Goal: Check status

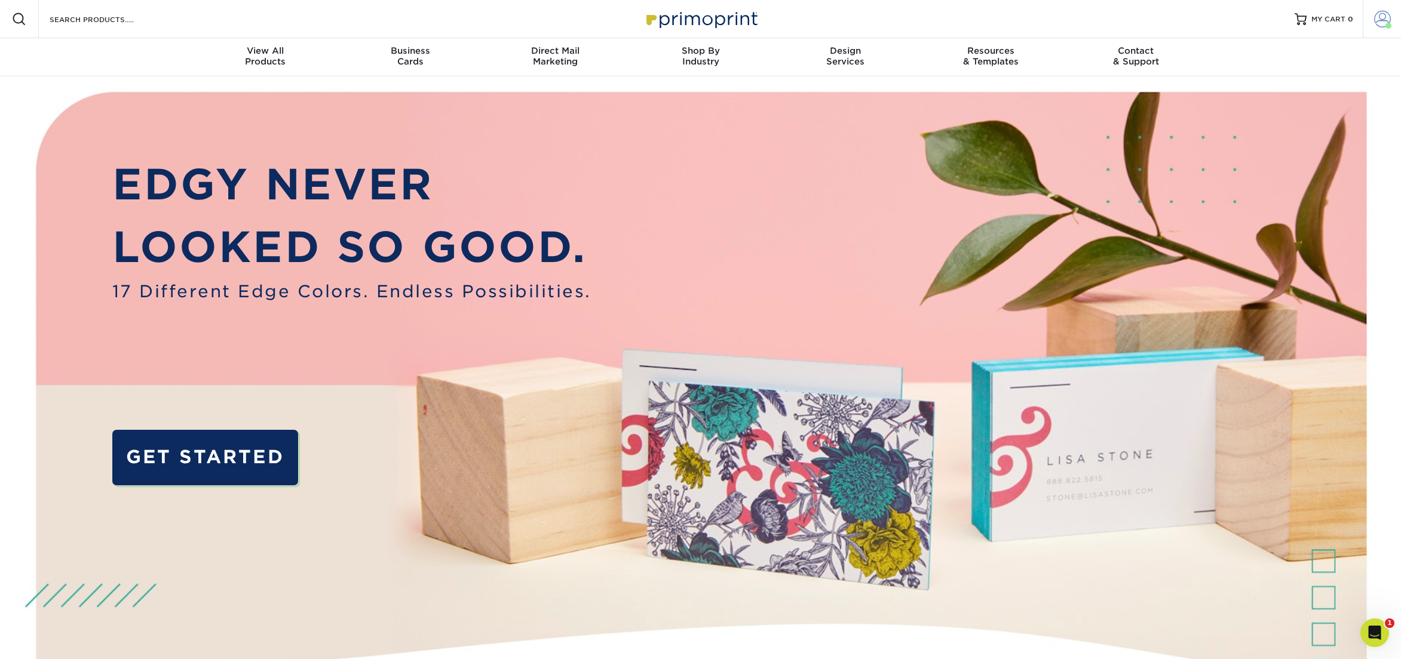
click at [1386, 15] on span at bounding box center [1382, 19] width 17 height 17
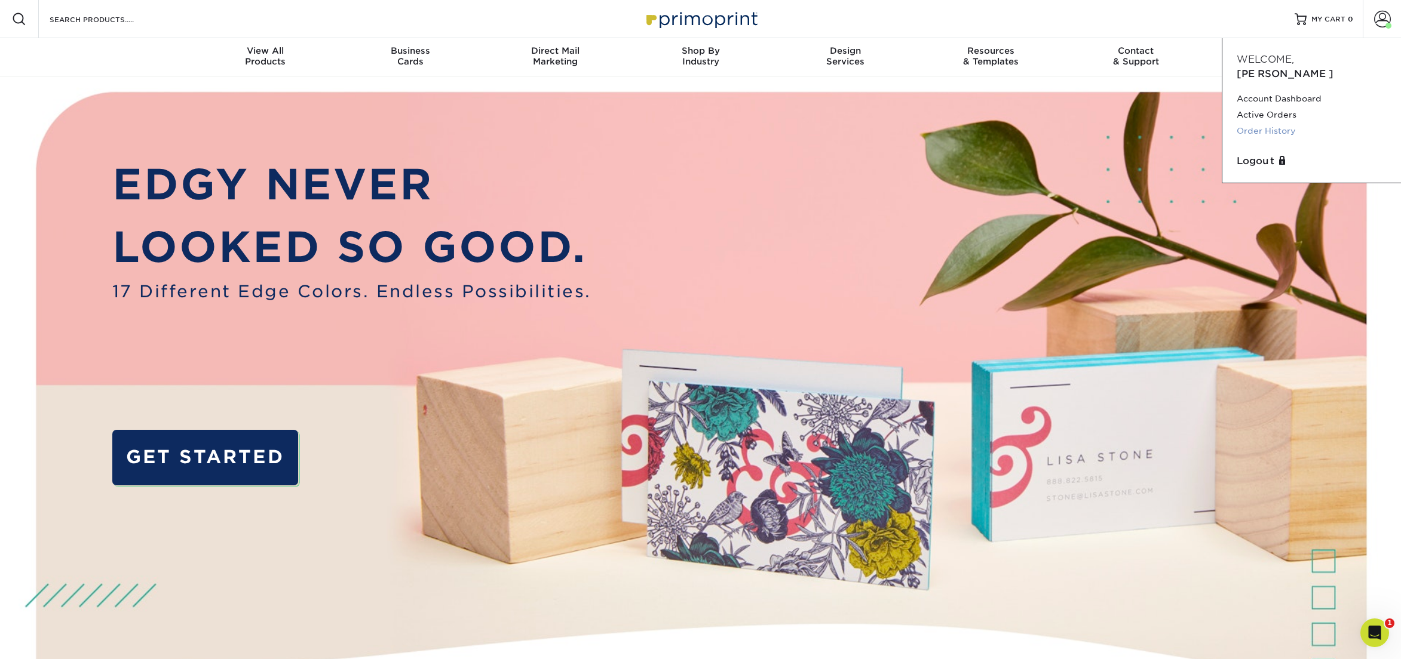
click at [1264, 123] on link "Order History" at bounding box center [1311, 131] width 150 height 16
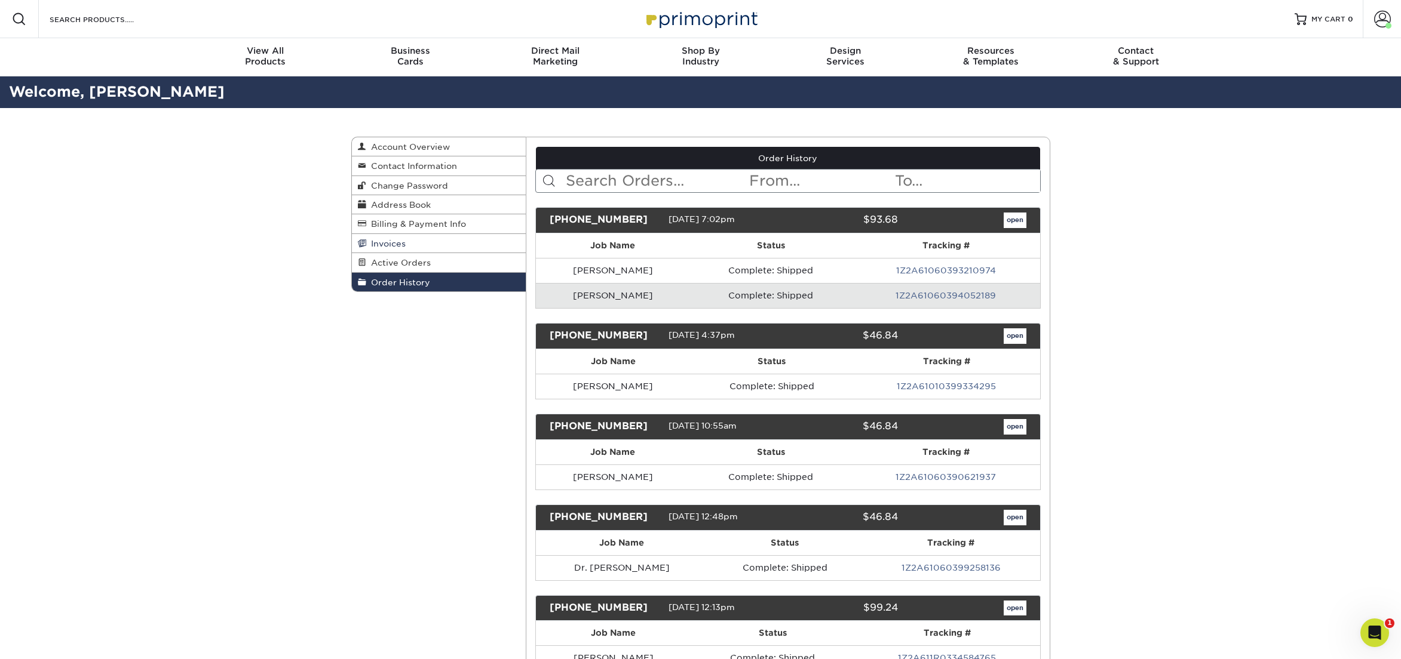
click at [391, 243] on span "Invoices" at bounding box center [385, 244] width 39 height 10
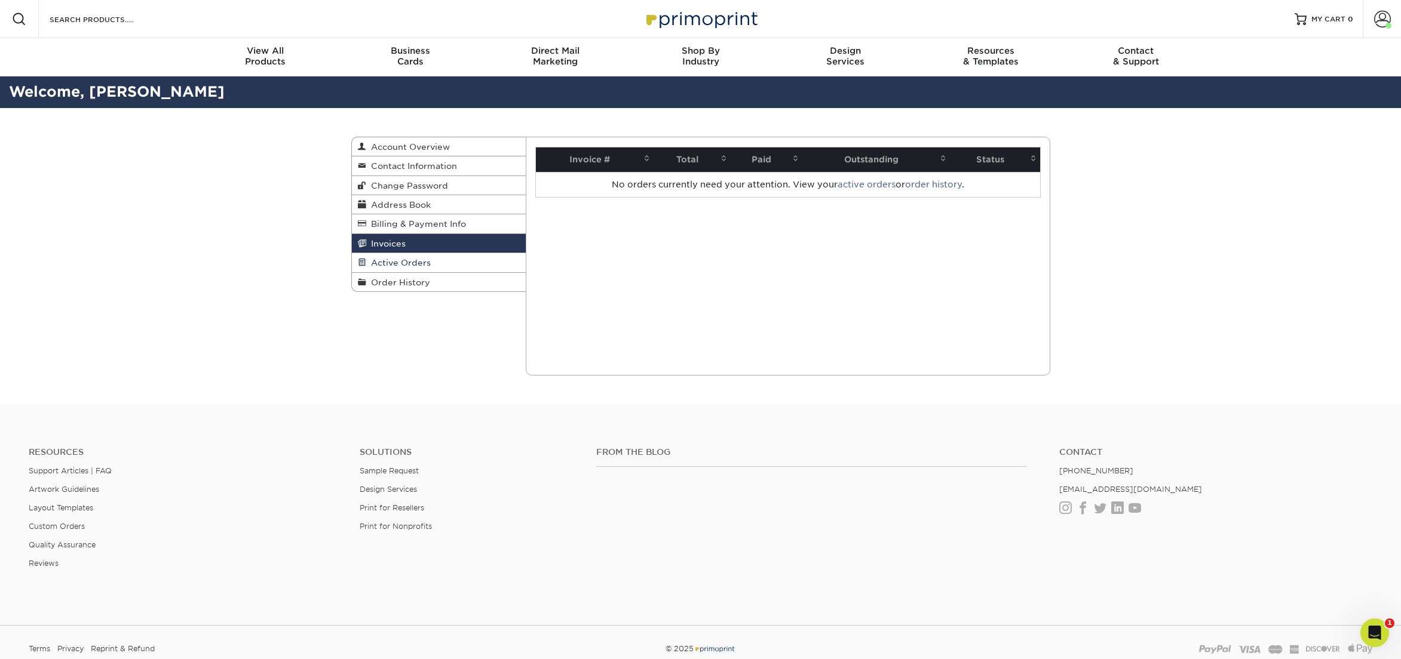
click at [392, 260] on span "Active Orders" at bounding box center [398, 263] width 65 height 10
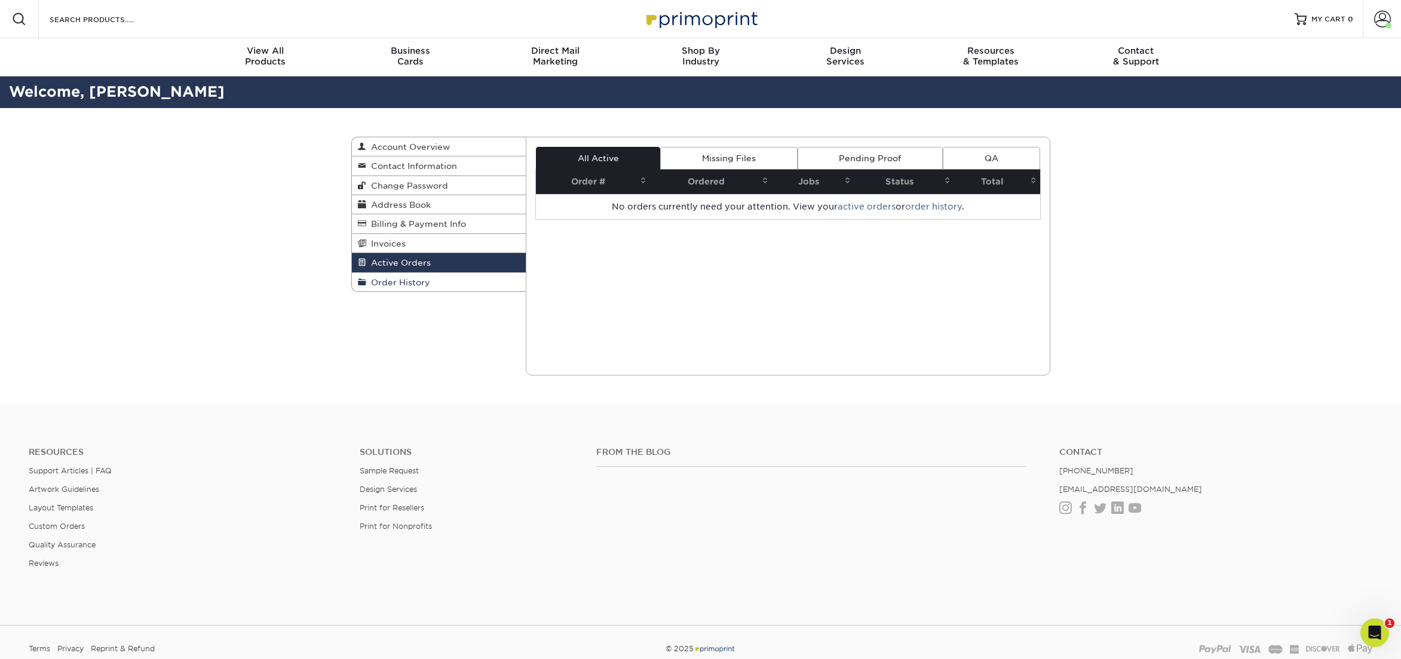
click at [398, 278] on span "Order History" at bounding box center [398, 283] width 64 height 10
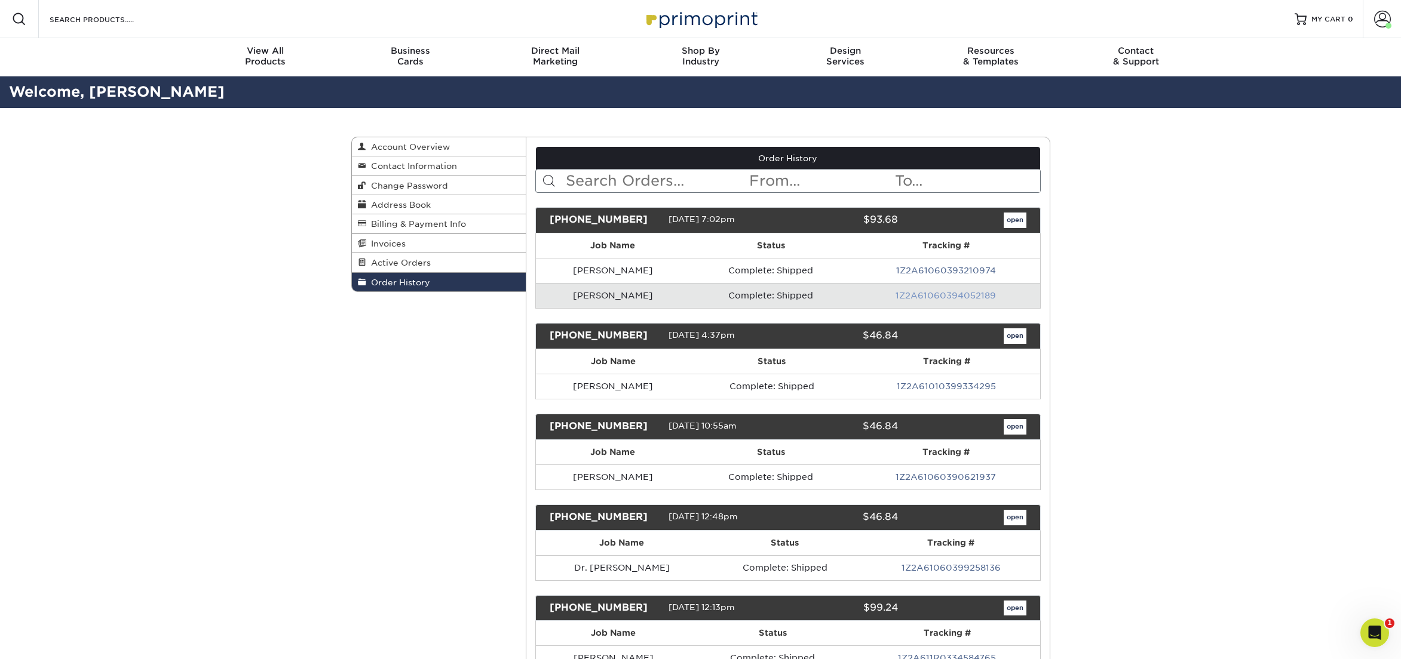
click at [943, 295] on link "1Z2A61060394052189" at bounding box center [945, 296] width 100 height 10
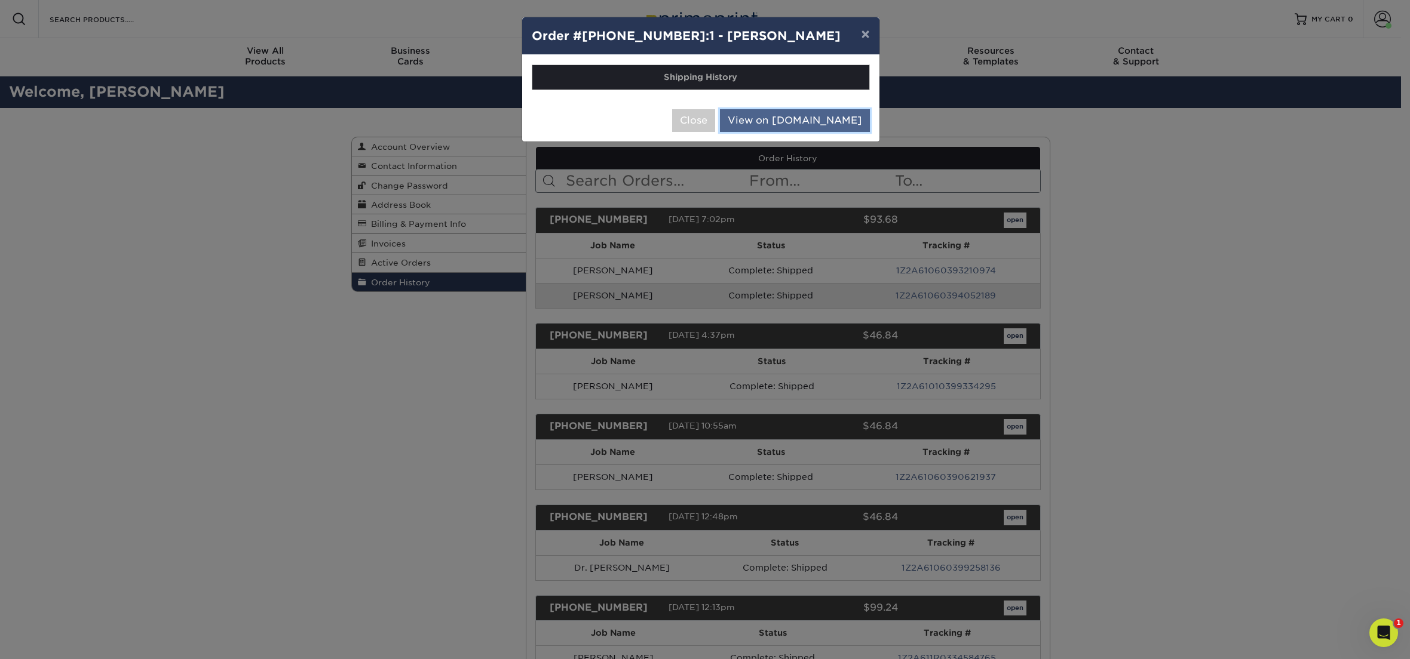
click at [815, 121] on link "View on [DOMAIN_NAME]" at bounding box center [795, 120] width 150 height 23
